Goal: Communication & Community: Answer question/provide support

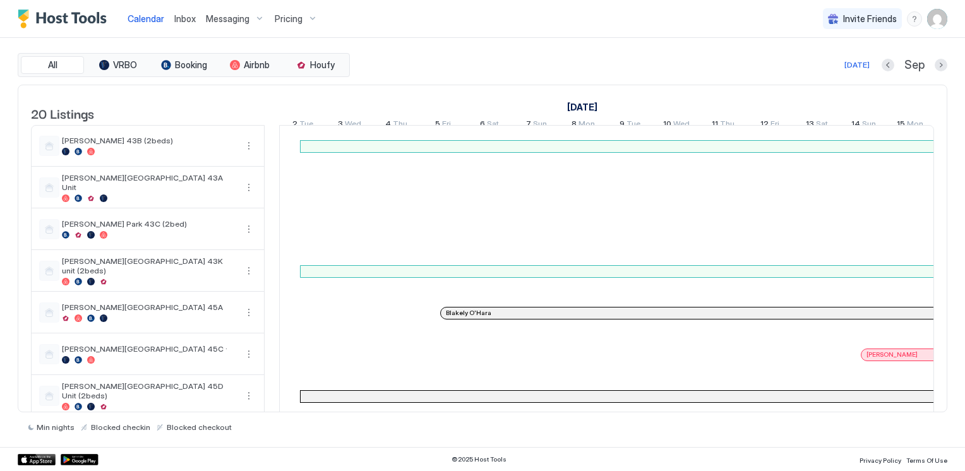
scroll to position [0, 702]
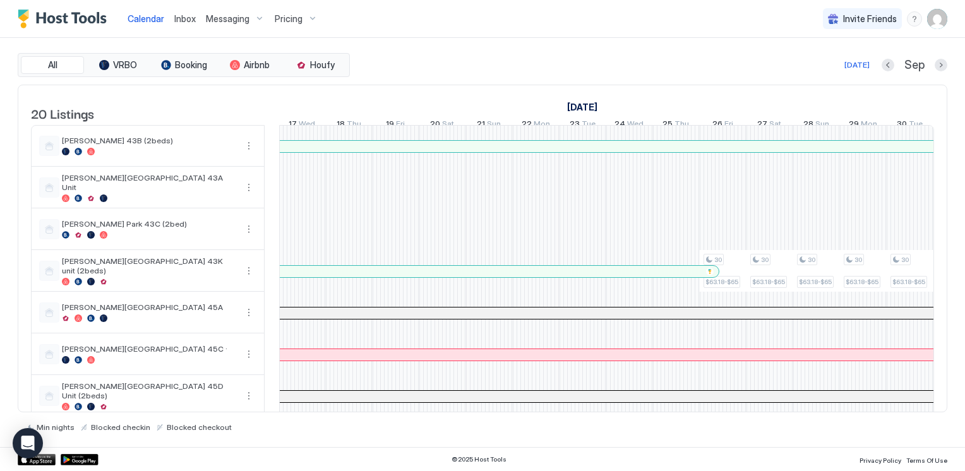
drag, startPoint x: 933, startPoint y: 21, endPoint x: 918, endPoint y: 21, distance: 15.2
click at [933, 21] on img "User profile" at bounding box center [937, 19] width 20 height 20
click at [916, 21] on div at bounding box center [482, 235] width 965 height 471
click at [912, 15] on div "menu" at bounding box center [914, 18] width 15 height 15
click at [666, 31] on div at bounding box center [482, 235] width 965 height 471
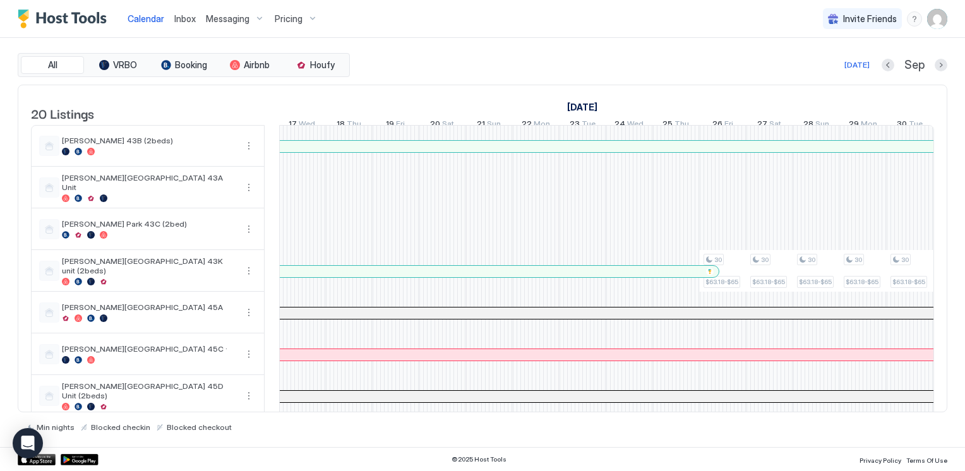
click at [181, 21] on span "Inbox" at bounding box center [184, 18] width 21 height 11
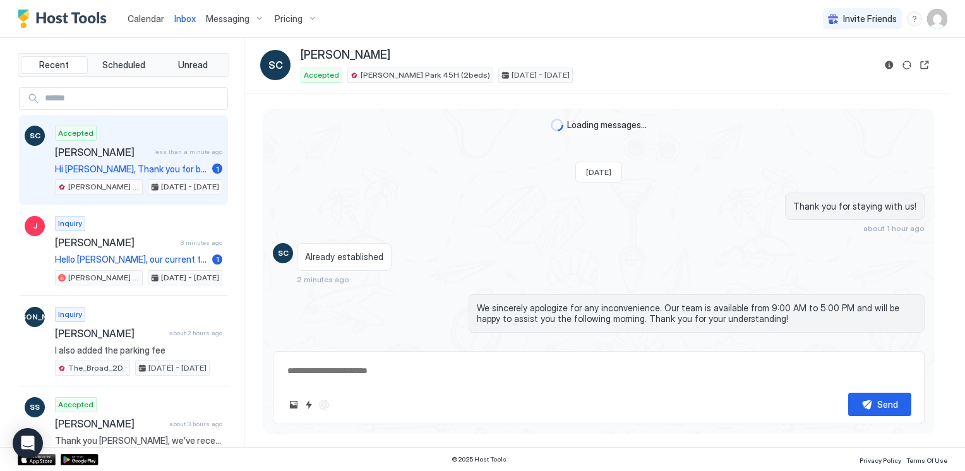
scroll to position [417, 0]
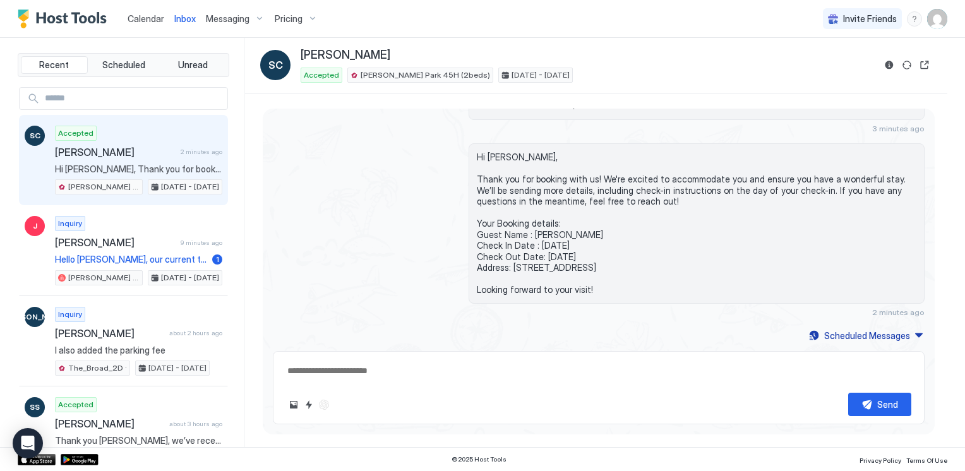
click at [363, 219] on div "Hi [PERSON_NAME], Thank you for booking with us! We're excited to accommodate y…" at bounding box center [599, 230] width 652 height 174
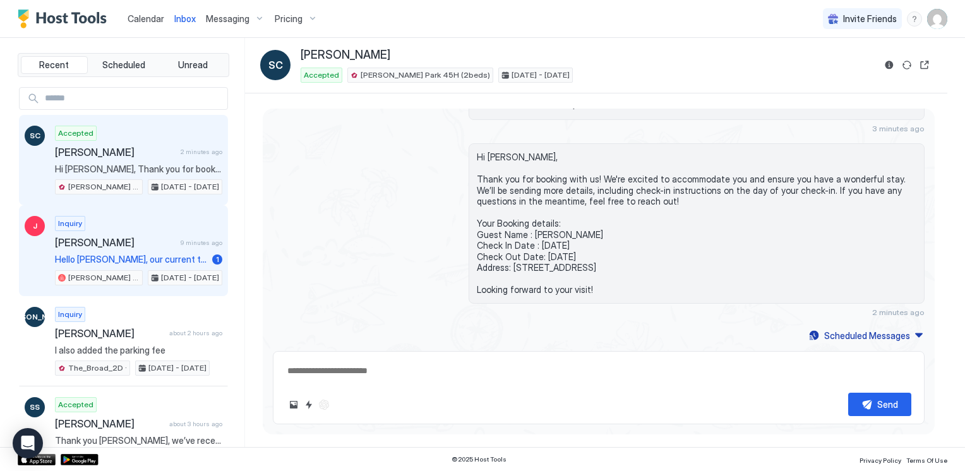
click at [136, 255] on span "Hello [PERSON_NAME], our current tenant in this unit has decided to extend. How…" at bounding box center [131, 259] width 152 height 11
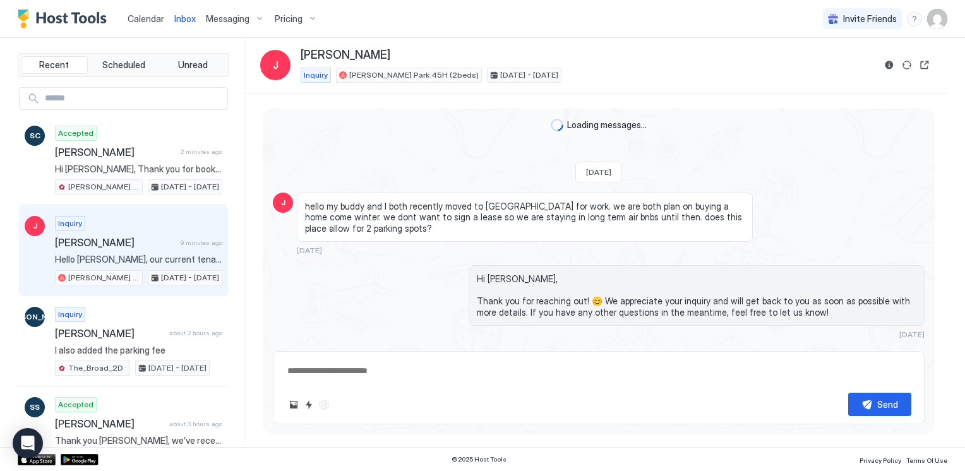
scroll to position [311, 0]
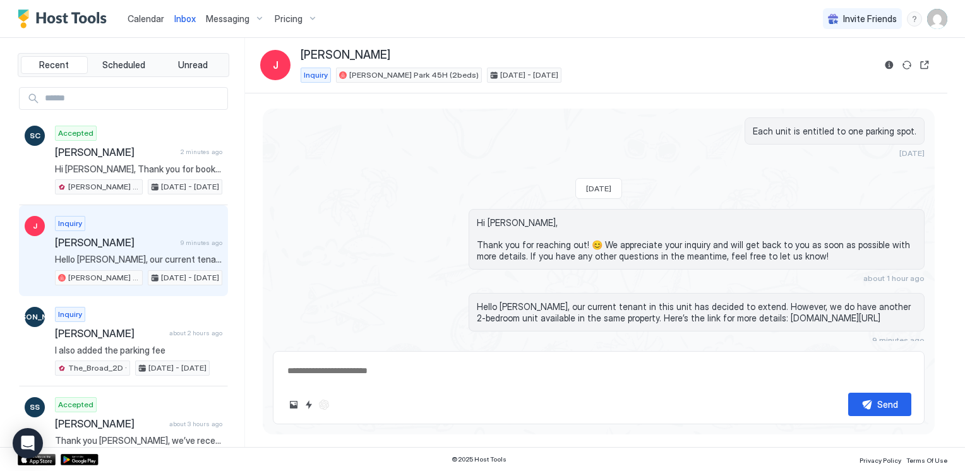
type textarea "*"
